Goal: Transaction & Acquisition: Purchase product/service

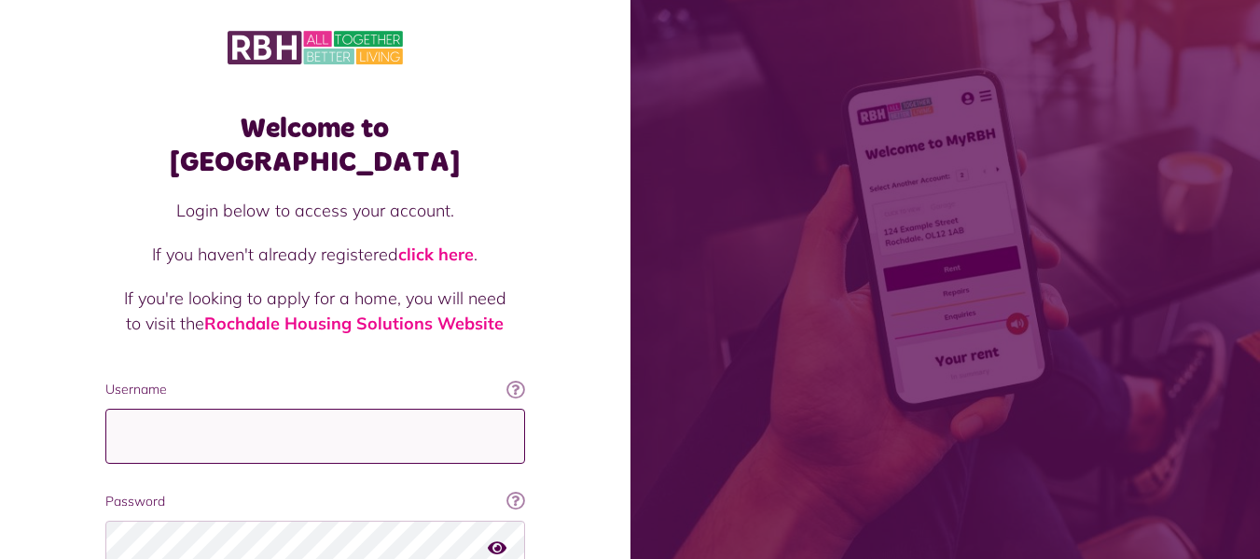
click at [228, 414] on input "Username" at bounding box center [315, 435] width 420 height 55
type input "**********"
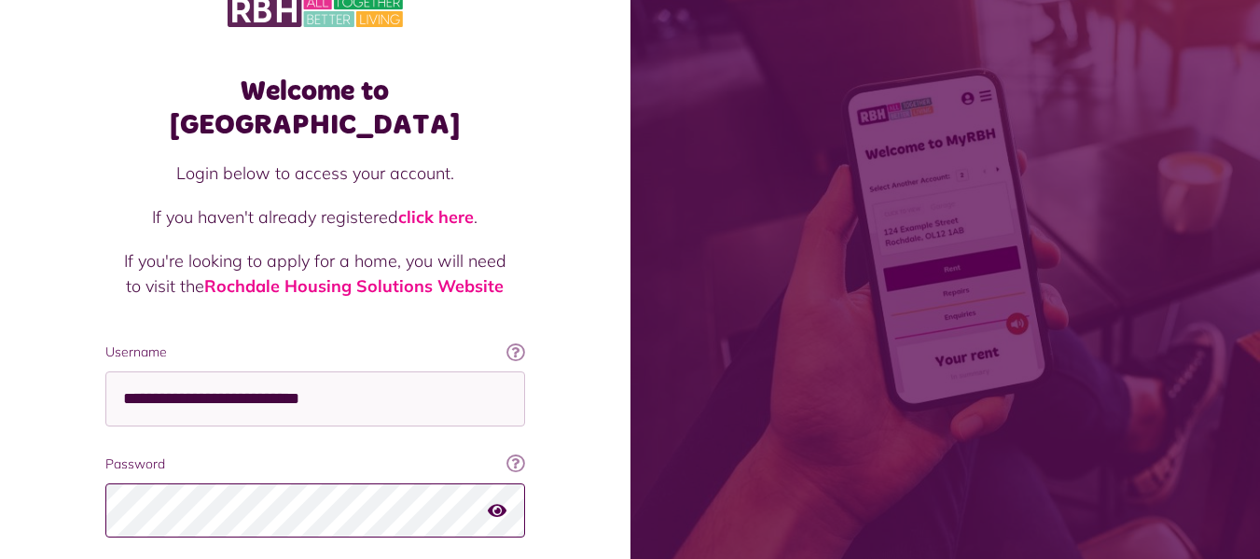
scroll to position [137, 0]
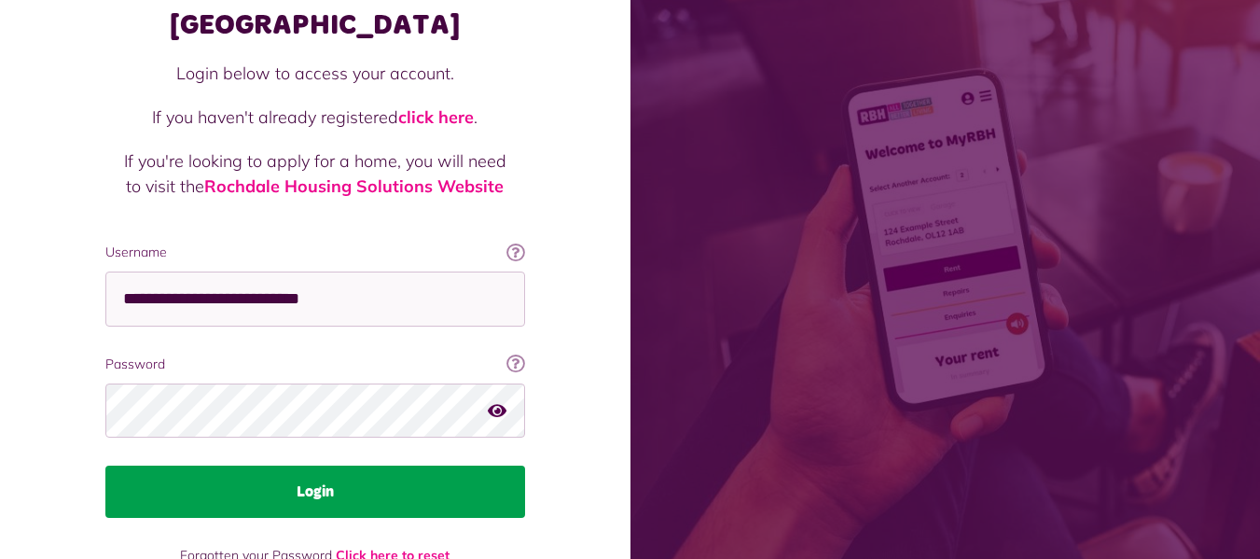
click at [297, 476] on button "Login" at bounding box center [315, 491] width 420 height 52
click at [326, 465] on button "Login" at bounding box center [315, 491] width 420 height 52
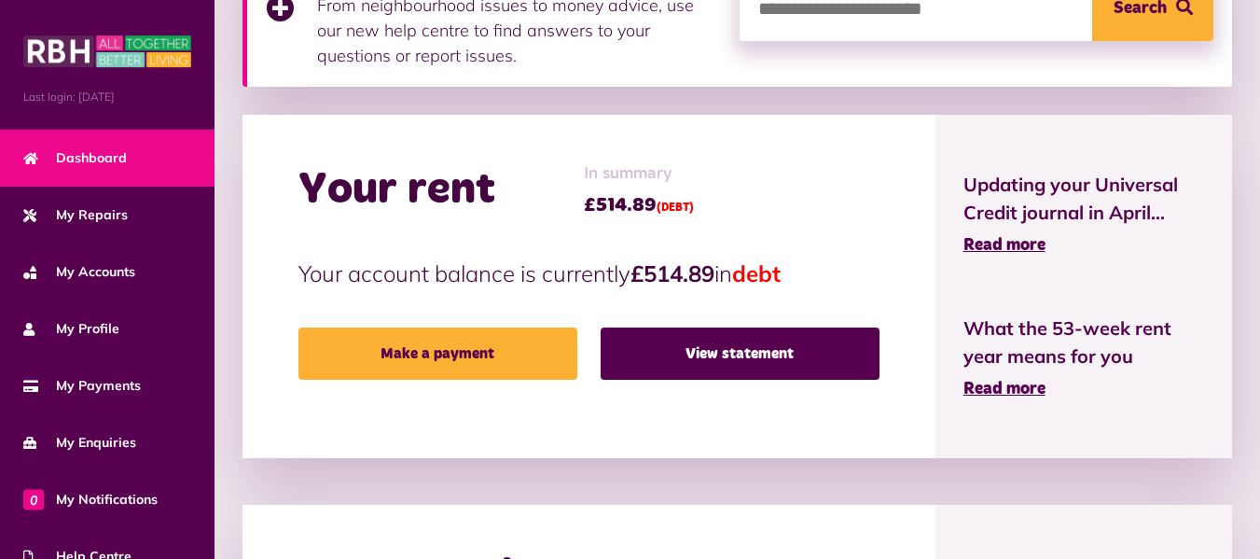
scroll to position [360, 0]
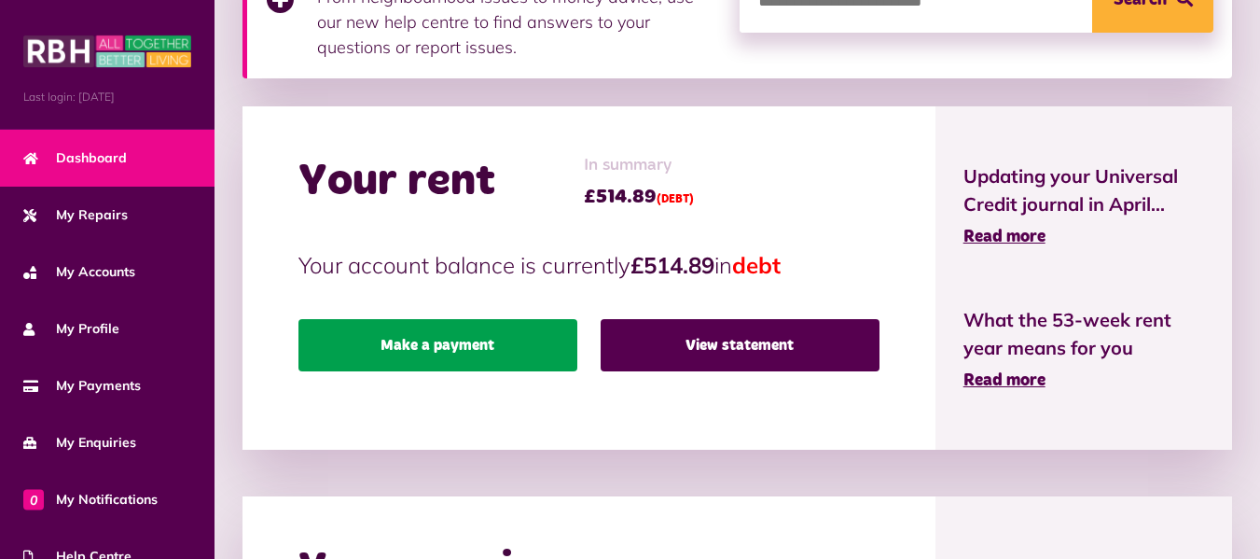
click at [391, 344] on link "Make a payment" at bounding box center [437, 345] width 279 height 52
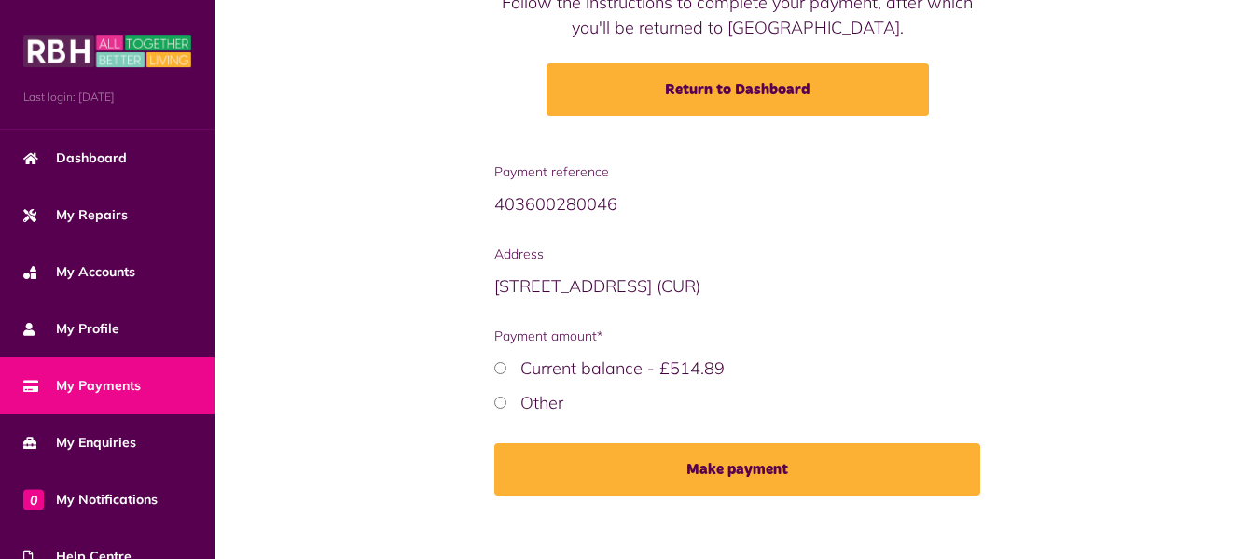
scroll to position [257, 0]
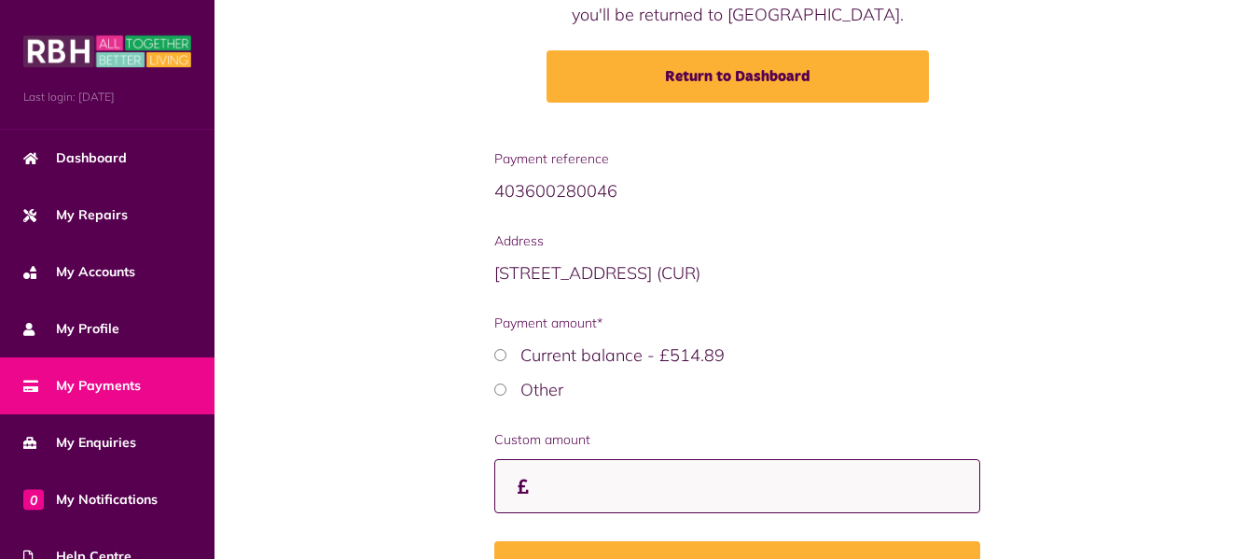
click at [554, 489] on input "Custom amount" at bounding box center [737, 486] width 486 height 55
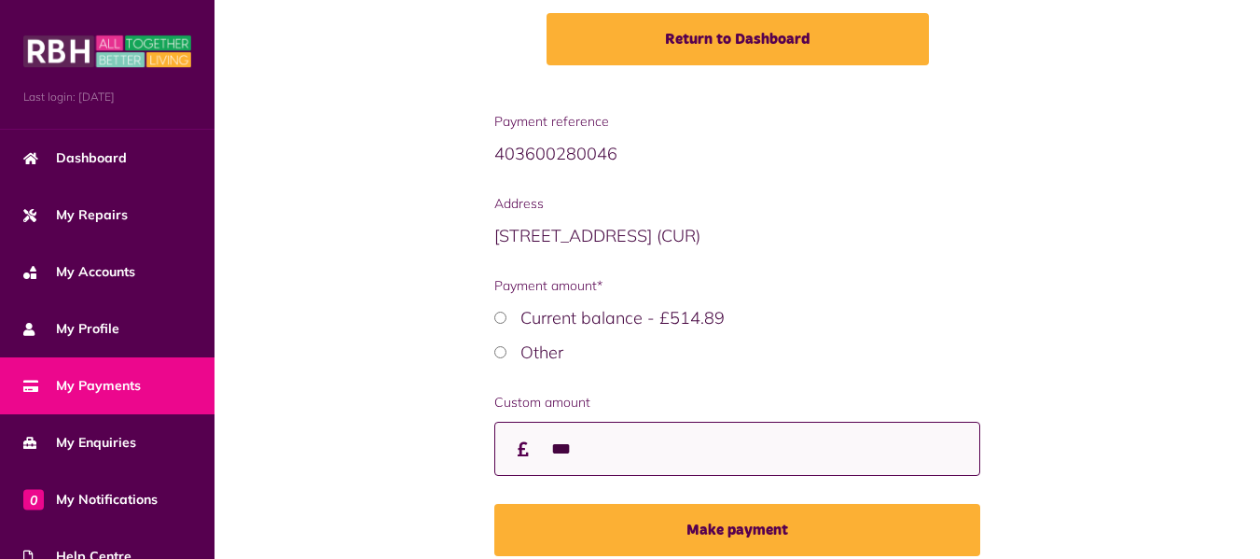
scroll to position [376, 0]
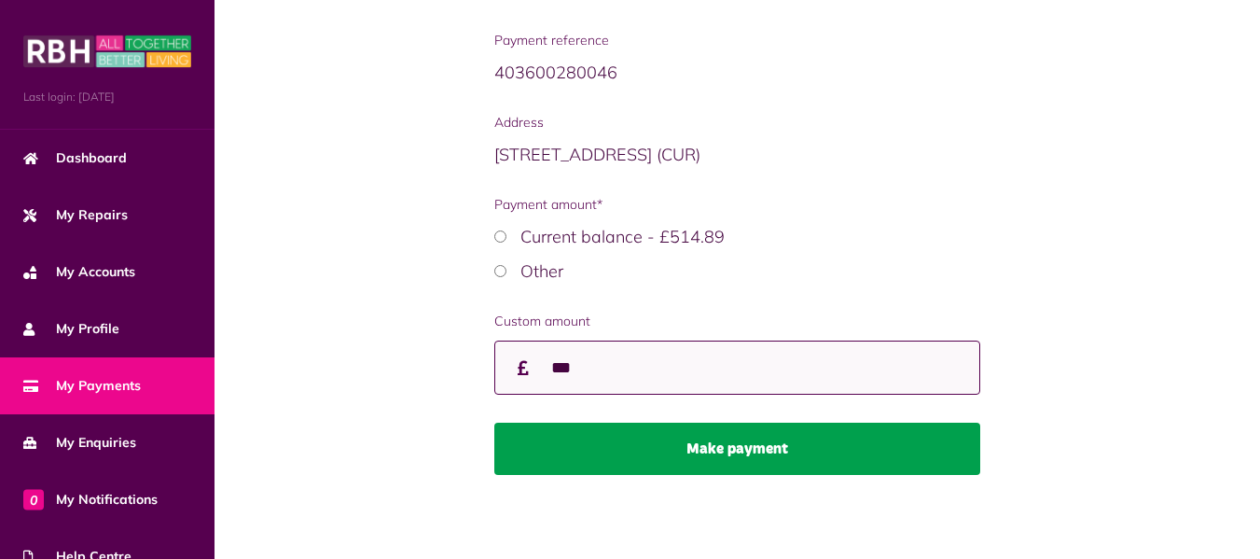
type input "***"
click at [714, 455] on button "Make payment" at bounding box center [737, 448] width 486 height 52
